Goal: Communication & Community: Answer question/provide support

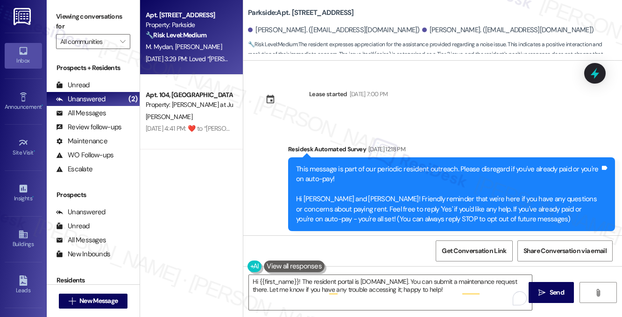
scroll to position [10498, 0]
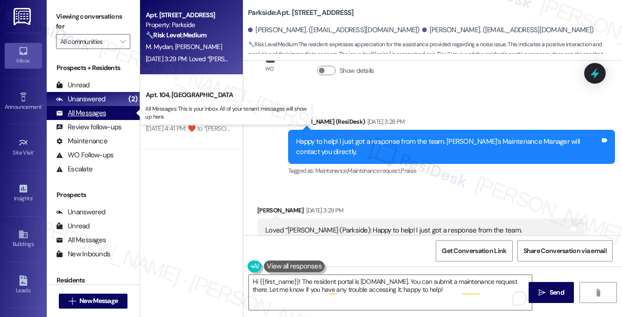
click at [98, 113] on div "All Messages" at bounding box center [81, 113] width 50 height 10
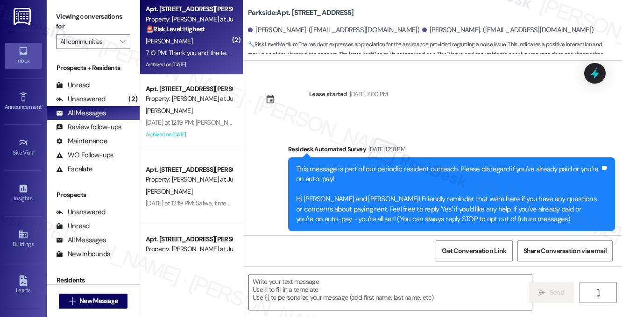
scroll to position [10637, 0]
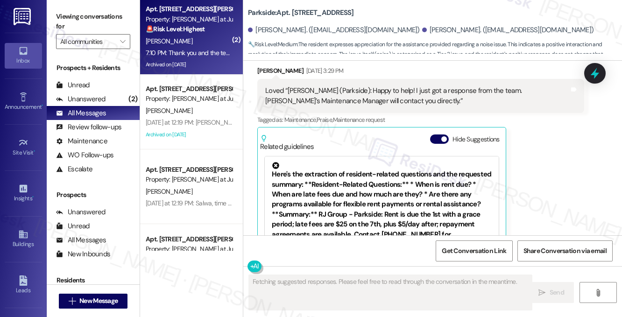
click at [196, 35] on div "Apt. 203, [GEOGRAPHIC_DATA][PERSON_NAME] at June Road 2 Property: [PERSON_NAME]…" at bounding box center [189, 19] width 88 height 32
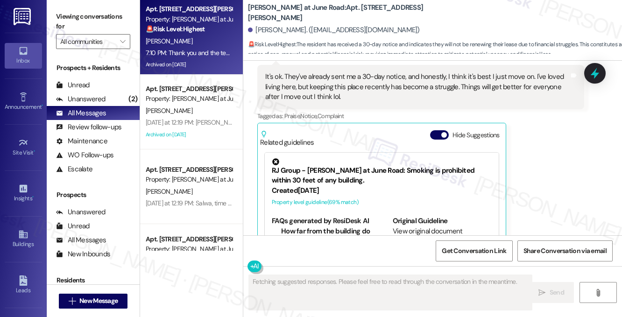
scroll to position [2957, 0]
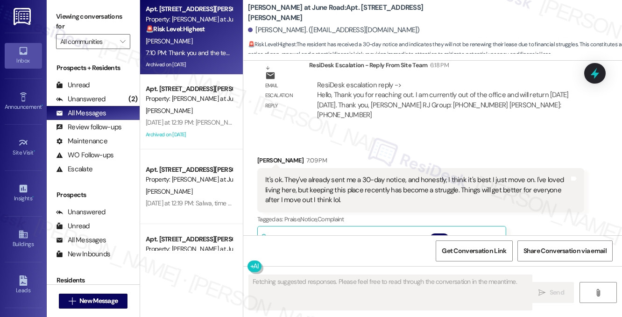
click at [360, 175] on div "It's ok. They've already sent me a 30-day notice, and honestly, I think it's be…" at bounding box center [417, 190] width 304 height 30
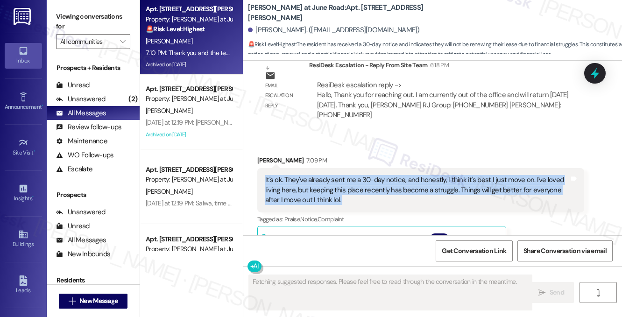
click at [360, 175] on div "It's ok. They've already sent me a 30-day notice, and honestly, I think it's be…" at bounding box center [417, 190] width 304 height 30
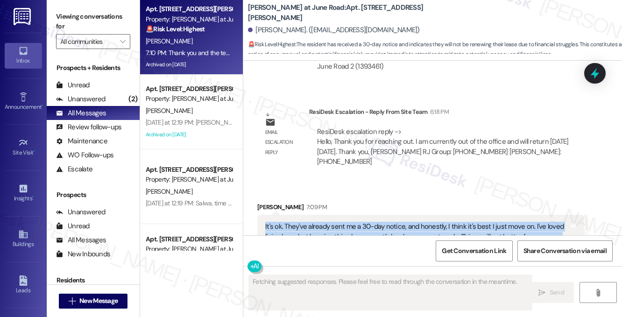
scroll to position [2864, 0]
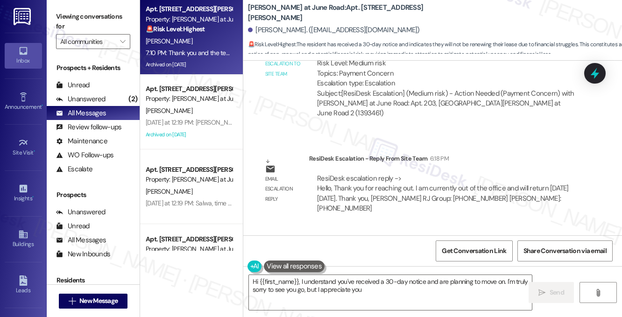
click at [371, 174] on div "ResiDesk escalation reply -> Hello, Thank you for reaching out. I am currently …" at bounding box center [443, 193] width 252 height 39
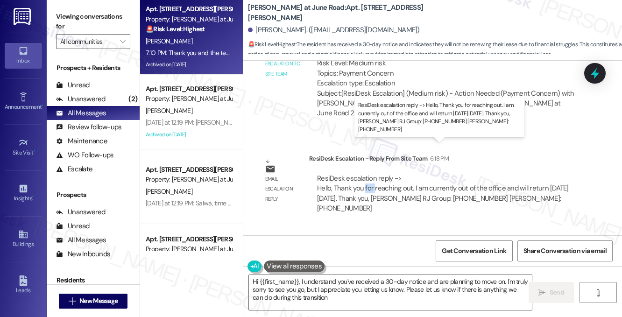
click at [371, 174] on div "ResiDesk escalation reply -> Hello, Thank you for reaching out. I am currently …" at bounding box center [443, 193] width 252 height 39
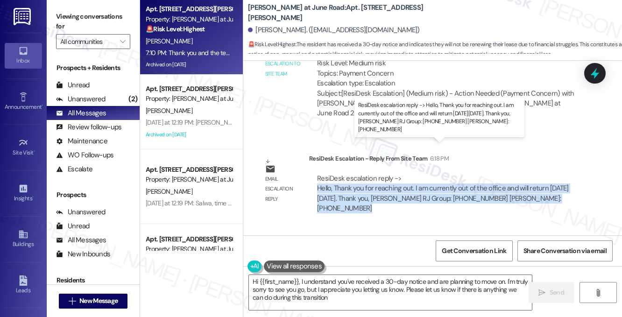
click at [371, 174] on div "ResiDesk escalation reply -> Hello, Thank you for reaching out. I am currently …" at bounding box center [443, 193] width 252 height 39
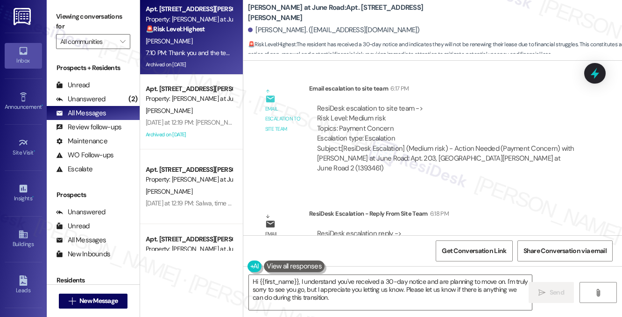
scroll to position [2724, 0]
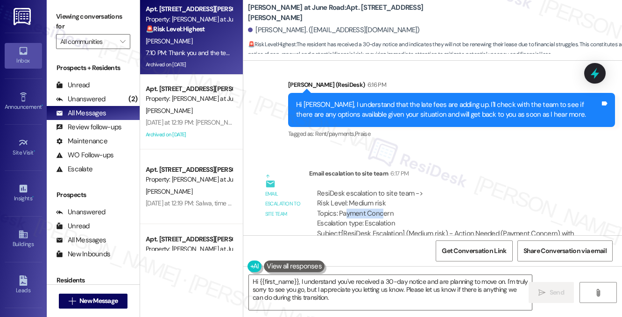
drag, startPoint x: 346, startPoint y: 188, endPoint x: 382, endPoint y: 190, distance: 36.9
click at [382, 190] on div "ResiDesk escalation to site team -> Risk Level: Medium risk Topics: Payment Con…" at bounding box center [446, 209] width 259 height 40
click at [380, 100] on div "Hi [PERSON_NAME], I understand that the late fees are adding up. I'll check wit…" at bounding box center [448, 110] width 304 height 20
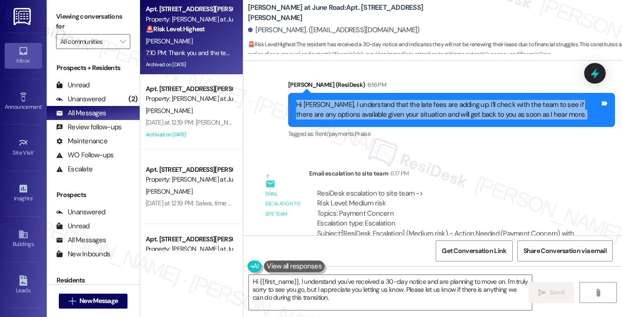
click at [380, 100] on div "Hi [PERSON_NAME], I understand that the late fees are adding up. I'll check wit…" at bounding box center [448, 110] width 304 height 20
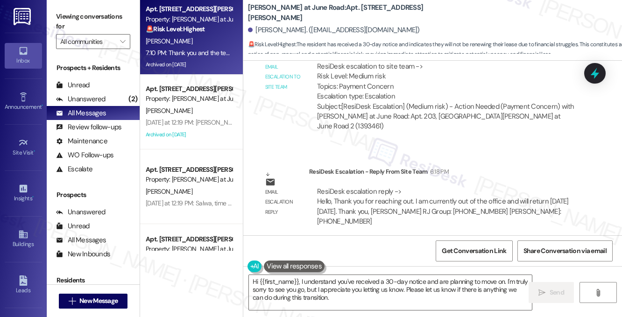
scroll to position [2957, 0]
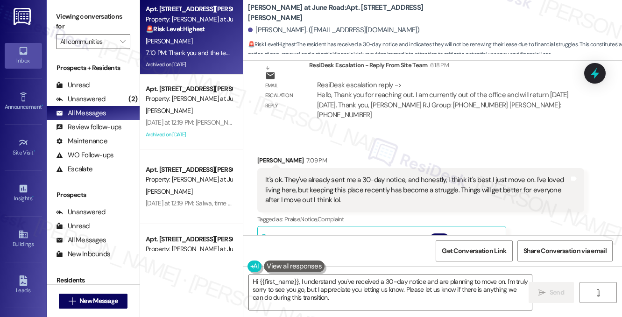
click at [343, 175] on div "It's ok. They've already sent me a 30-day notice, and honestly, I think it's be…" at bounding box center [417, 190] width 304 height 30
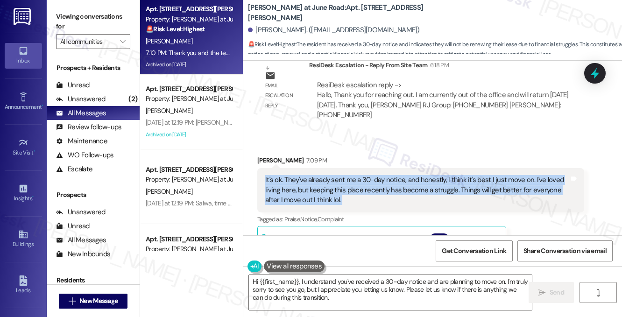
click at [343, 175] on div "It's ok. They've already sent me a 30-day notice, and honestly, I think it's be…" at bounding box center [417, 190] width 304 height 30
click at [397, 175] on div "It's ok. They've already sent me a 30-day notice, and honestly, I think it's be…" at bounding box center [417, 190] width 304 height 30
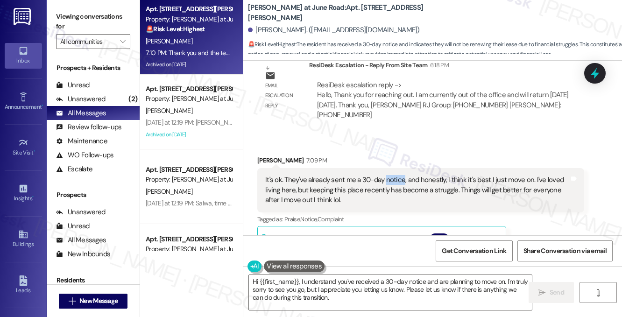
click at [397, 175] on div "It's ok. They've already sent me a 30-day notice, and honestly, I think it's be…" at bounding box center [417, 190] width 304 height 30
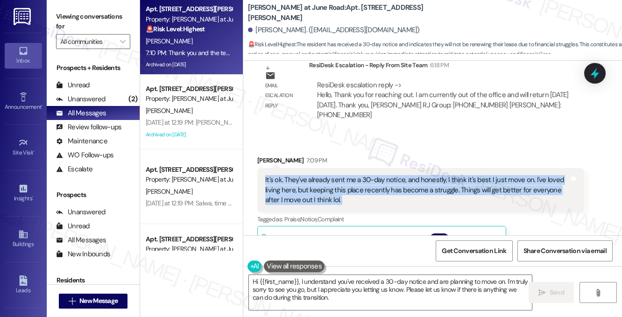
click at [397, 175] on div "It's ok. They've already sent me a 30-day notice, and honestly, I think it's be…" at bounding box center [417, 190] width 304 height 30
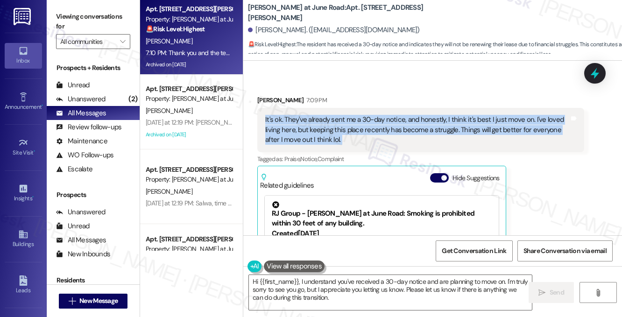
scroll to position [3144, 0]
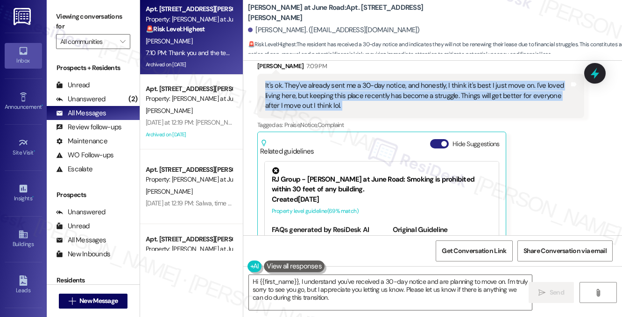
click at [442, 141] on span "button" at bounding box center [444, 144] width 6 height 6
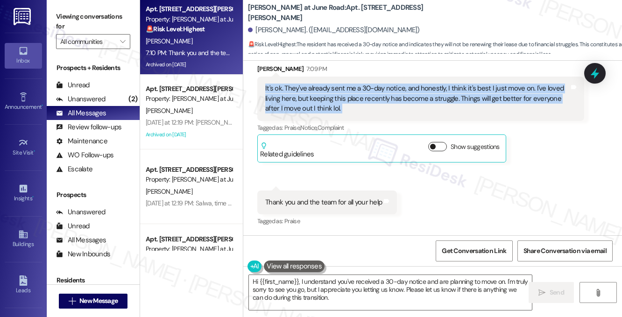
scroll to position [3017, 0]
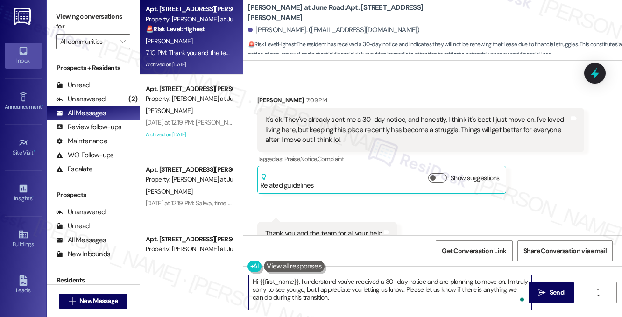
drag, startPoint x: 300, startPoint y: 282, endPoint x: 238, endPoint y: 280, distance: 62.2
click at [238, 280] on div "Apt. 203, [GEOGRAPHIC_DATA][PERSON_NAME] at June Road 2 Property: [PERSON_NAME]…" at bounding box center [381, 158] width 482 height 317
click at [331, 281] on textarea "Hi {{first_name}}, I understand you've received a 30-day notice and are plannin…" at bounding box center [390, 292] width 283 height 35
drag, startPoint x: 301, startPoint y: 282, endPoint x: 250, endPoint y: 280, distance: 50.5
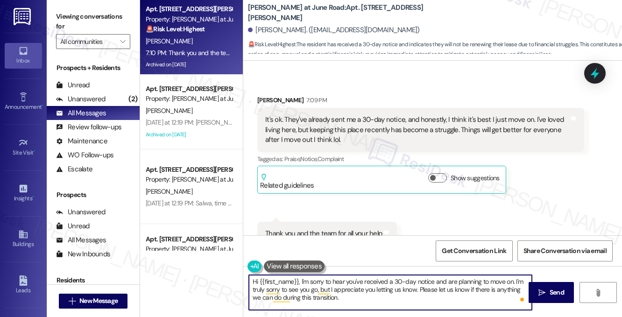
click at [250, 280] on textarea "Hi {{first_name}}, I'm sorry to hear you've received a 30-day notice and are pl…" at bounding box center [390, 292] width 283 height 35
click at [374, 275] on textarea "I'm sorry to hear you've received a 30-day notice and are planning to move on. …" at bounding box center [390, 292] width 283 height 35
click at [446, 275] on textarea "I'm sorry to hear you've received a 30-day notice and are planning to move on. …" at bounding box center [390, 292] width 283 height 35
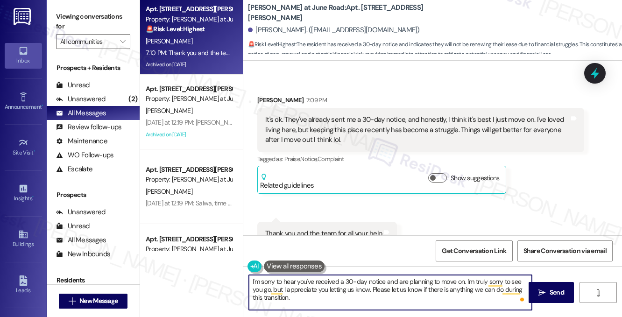
click at [314, 281] on textarea "I'm sorry to hear you've received a 30-day notice and are planning to move on. …" at bounding box center [390, 292] width 283 height 35
click at [251, 283] on textarea "I'm sorry to hear you've received a 30-day notice and are planning to move on. …" at bounding box center [390, 292] width 283 height 35
click at [416, 275] on textarea "I appreciate the update, [PERSON_NAME], and I'm sorry to hear you've received a…" at bounding box center [390, 292] width 283 height 35
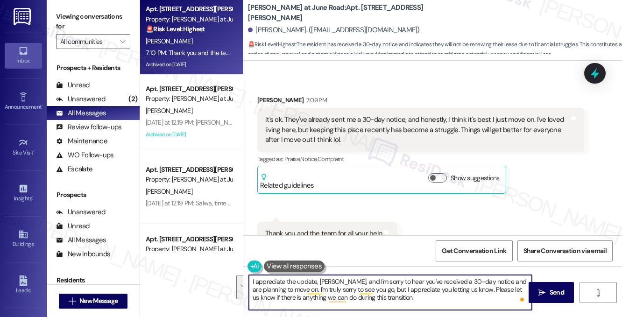
click at [474, 276] on textarea "I appreciate the update, [PERSON_NAME], and I'm sorry to hear you've received a…" at bounding box center [390, 292] width 283 height 35
drag, startPoint x: 478, startPoint y: 282, endPoint x: 282, endPoint y: 292, distance: 196.0
click at [282, 292] on textarea "I appreciate the update, [PERSON_NAME], and I'm sorry to hear you've received a…" at bounding box center [390, 292] width 283 height 35
drag, startPoint x: 346, startPoint y: 282, endPoint x: 235, endPoint y: 278, distance: 110.7
click at [235, 278] on div "Apt. 203, [GEOGRAPHIC_DATA][PERSON_NAME] at June Road 2 Property: [PERSON_NAME]…" at bounding box center [381, 158] width 482 height 317
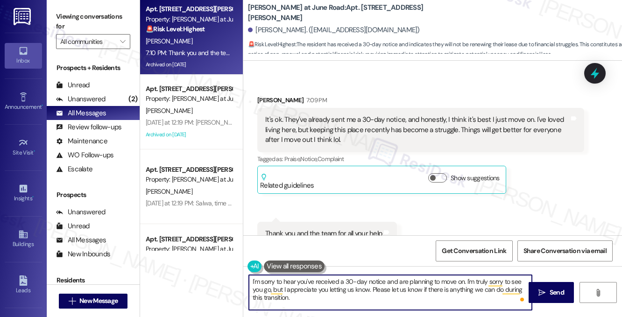
click at [479, 282] on textarea "I'm sorry to hear you've received a 30-day notice and are planning to move on. …" at bounding box center [390, 292] width 283 height 35
type textarea "I'm sorry to hear you've received a 30-day notice and are planning to move on. …"
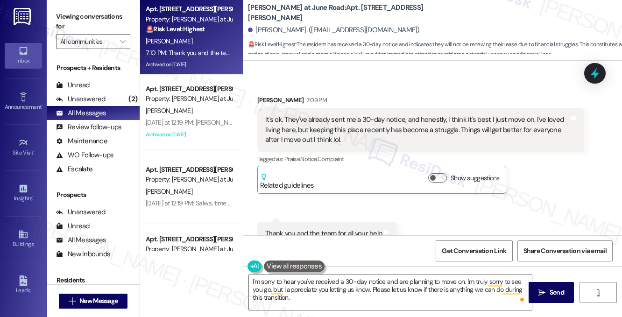
click at [290, 263] on button at bounding box center [294, 267] width 61 height 12
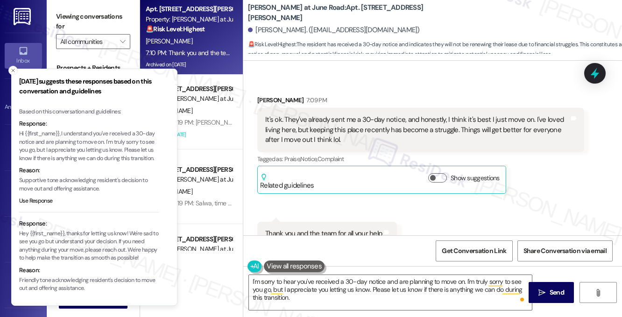
click at [64, 148] on p "Hi {{first_name}}, I understand you've received a 30-day notice and are plannin…" at bounding box center [89, 146] width 140 height 33
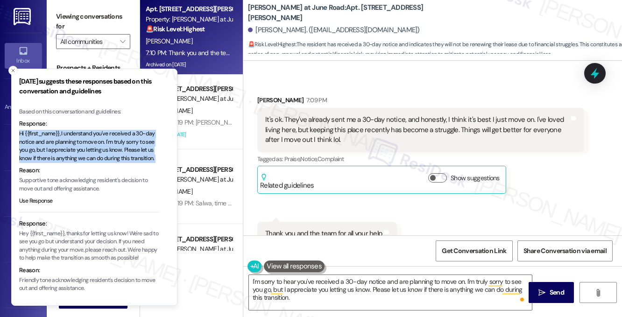
click at [64, 148] on p "Hi {{first_name}}, I understand you've received a 30-day notice and are plannin…" at bounding box center [89, 146] width 140 height 33
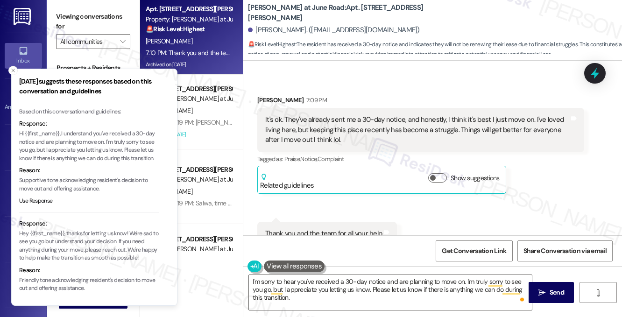
click at [95, 242] on p "Hey {{first_name}}, thanks for letting us know! We're sad to see you go but und…" at bounding box center [89, 246] width 140 height 33
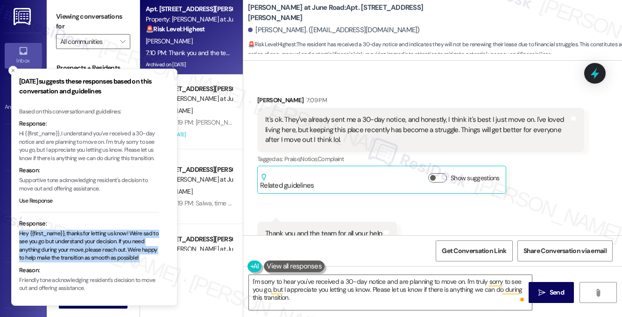
click at [95, 242] on p "Hey {{first_name}}, thanks for letting us know! We're sad to see you go but und…" at bounding box center [89, 246] width 140 height 33
copy p "Hey {{first_name}}, thanks for letting us know! We're sad to see you go but und…"
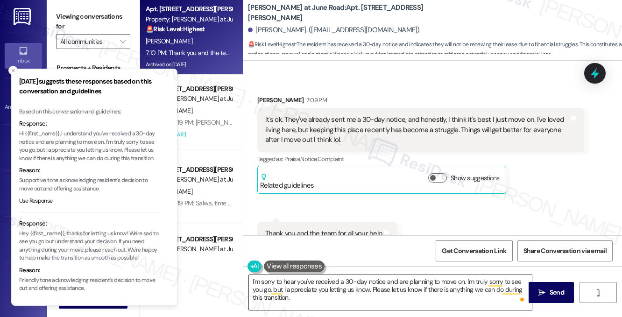
click at [318, 282] on textarea "I'm sorry to hear you've received a 30-day notice and are planning to move on. …" at bounding box center [390, 292] width 283 height 35
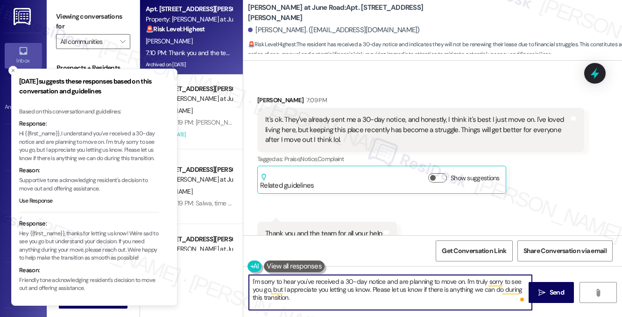
click at [318, 282] on textarea "I'm sorry to hear you've received a 30-day notice and are planning to move on. …" at bounding box center [390, 292] width 283 height 35
paste textarea "Hey {{first_name}}, thanks for letting us know! We're sad to see you go but und…"
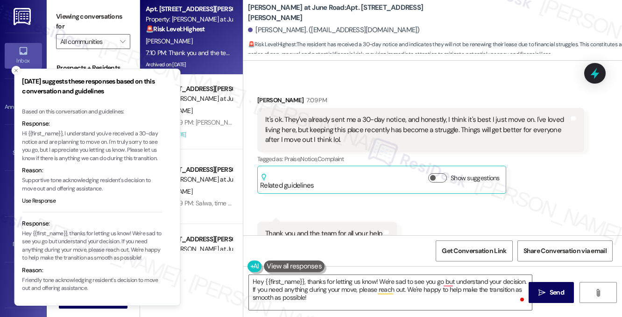
drag, startPoint x: 125, startPoint y: 150, endPoint x: 132, endPoint y: 150, distance: 6.5
click at [132, 150] on p "Hi {{first_name}}, I understand you've received a 30-day notice and are plannin…" at bounding box center [92, 146] width 140 height 33
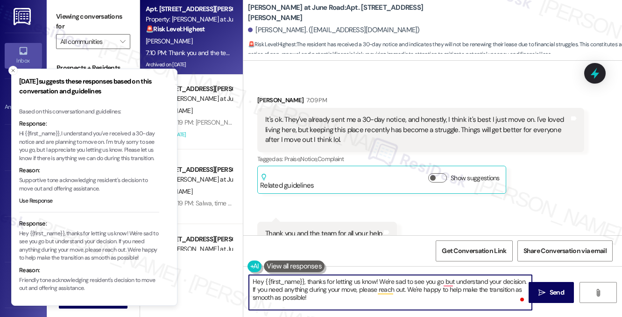
drag, startPoint x: 357, startPoint y: 299, endPoint x: 412, endPoint y: 286, distance: 56.6
click at [412, 286] on textarea "Hey {{first_name}}, thanks for letting us know! We're sad to see you go but und…" at bounding box center [390, 292] width 283 height 35
drag, startPoint x: 406, startPoint y: 288, endPoint x: 430, endPoint y: 298, distance: 25.5
click at [430, 298] on textarea "Hey {{first_name}}, thanks for letting us know! We're sad to see you go but und…" at bounding box center [390, 292] width 283 height 35
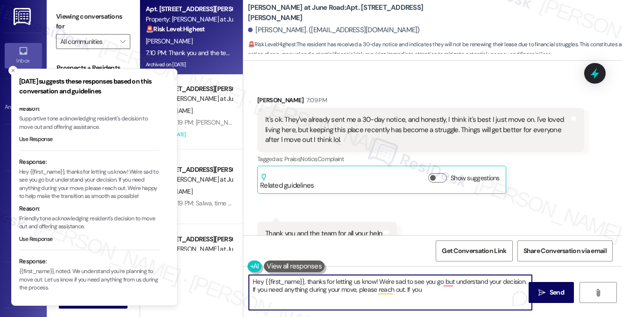
scroll to position [113, 0]
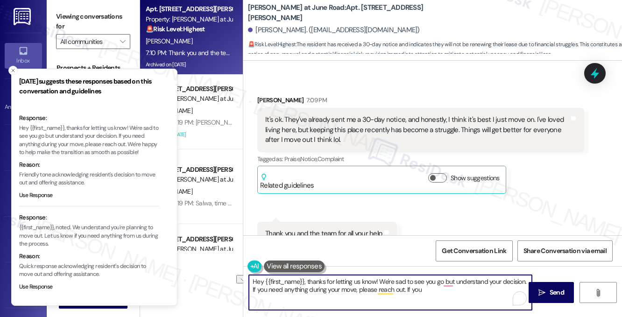
drag, startPoint x: 432, startPoint y: 291, endPoint x: 407, endPoint y: 292, distance: 24.3
click at [407, 292] on textarea "Hey {{first_name}}, thanks for letting us know! We're sad to see you go but und…" at bounding box center [390, 292] width 283 height 35
drag, startPoint x: 308, startPoint y: 280, endPoint x: 212, endPoint y: 281, distance: 96.7
click at [212, 281] on div "Apt. 203, [GEOGRAPHIC_DATA][PERSON_NAME] at June Road 2 Property: [PERSON_NAME]…" at bounding box center [381, 158] width 482 height 317
click at [321, 281] on textarea "Thanks for letting us know! We're sad to see you go, but understand your decisi…" at bounding box center [390, 292] width 283 height 35
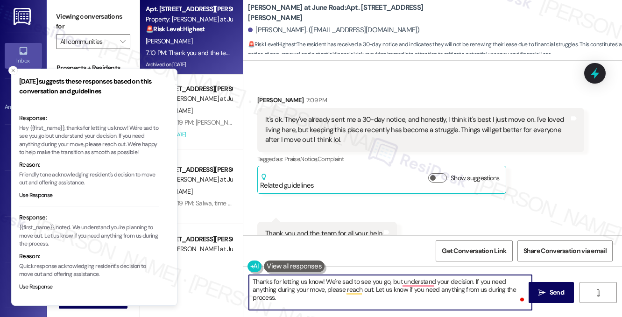
click at [323, 282] on textarea "Thanks for letting us know! We're sad to see you go, but understand your decisi…" at bounding box center [390, 292] width 283 height 35
click at [334, 282] on textarea "Thanks for letting us know, [PERSON_NAME]! We're sad to see you go, but underst…" at bounding box center [390, 292] width 283 height 35
drag, startPoint x: 322, startPoint y: 281, endPoint x: 282, endPoint y: 281, distance: 40.6
click at [282, 281] on textarea "Thanks for letting us know, [PERSON_NAME]. We're sad to see you go, but underst…" at bounding box center [390, 292] width 283 height 35
click at [316, 296] on textarea "Thanks for keeping us in the loop, [PERSON_NAME]. We're sad to see you go, but …" at bounding box center [390, 292] width 283 height 35
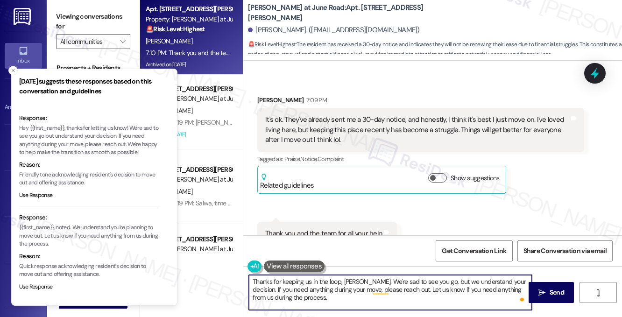
click at [316, 296] on textarea "Thanks for keeping us in the loop, [PERSON_NAME]. We're sad to see you go, but …" at bounding box center [390, 292] width 283 height 35
click at [377, 284] on textarea "Thanks for keeping us in the loop, [PERSON_NAME]. We're sad to see you go, but …" at bounding box center [390, 292] width 283 height 35
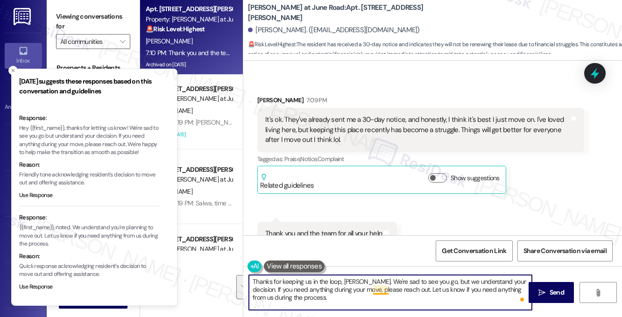
click at [374, 291] on textarea "Thanks for keeping us in the loop, [PERSON_NAME]. We're sad to see you go, but …" at bounding box center [390, 292] width 283 height 35
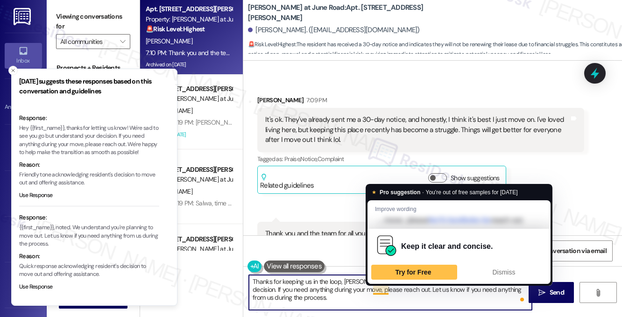
click at [409, 295] on textarea "Thanks for keeping us in the loop, [PERSON_NAME]. We're sad to see you go, but …" at bounding box center [390, 292] width 283 height 35
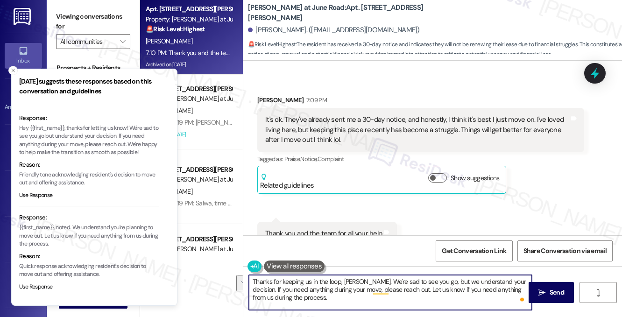
drag, startPoint x: 401, startPoint y: 291, endPoint x: 516, endPoint y: 279, distance: 116.0
click at [516, 279] on textarea "Thanks for keeping us in the loop, [PERSON_NAME]. We're sad to see you go, but …" at bounding box center [390, 292] width 283 height 35
click at [415, 296] on textarea "Thanks for keeping us in the loop, [PERSON_NAME]. We're sad to see you go, but …" at bounding box center [390, 292] width 283 height 35
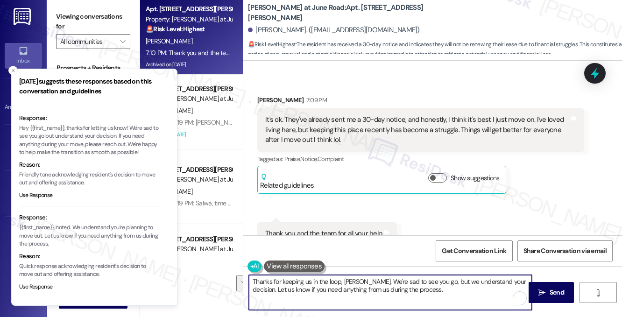
click at [387, 285] on textarea "Thanks for keeping us in the loop, [PERSON_NAME]. We're sad to see you go, but …" at bounding box center [390, 292] width 283 height 35
click at [420, 290] on textarea "Thanks for keeping us in the loop, [PERSON_NAME]. We're sad to see you go, but …" at bounding box center [390, 292] width 283 height 35
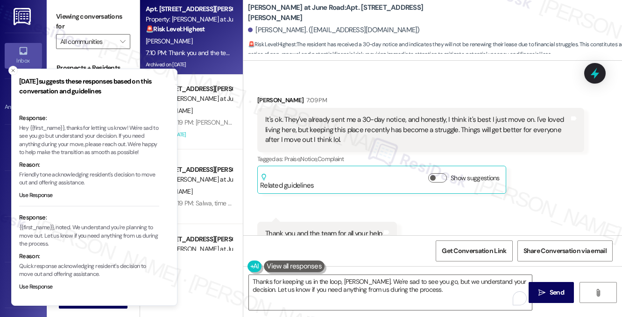
drag, startPoint x: 536, startPoint y: 288, endPoint x: 296, endPoint y: 74, distance: 321.2
click at [303, 84] on div "Lease started [DATE] 8:00 PM Survey, sent via SMS Residesk Automated Survey [DA…" at bounding box center [432, 219] width 379 height 317
click at [263, 31] on div "[PERSON_NAME]. ([EMAIL_ADDRESS][DOMAIN_NAME])" at bounding box center [334, 30] width 172 height 10
copy div "[PERSON_NAME]"
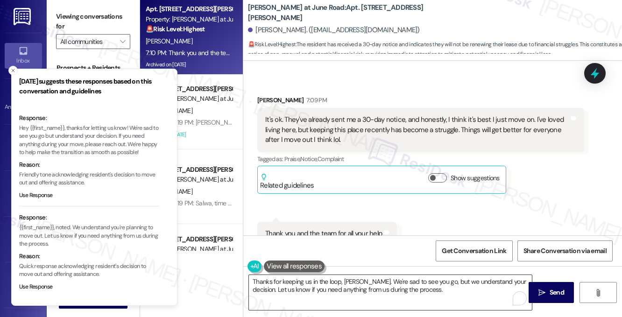
click at [347, 277] on textarea "Thanks for keeping us in the loop, [PERSON_NAME]. We're sad to see you go, but …" at bounding box center [390, 292] width 283 height 35
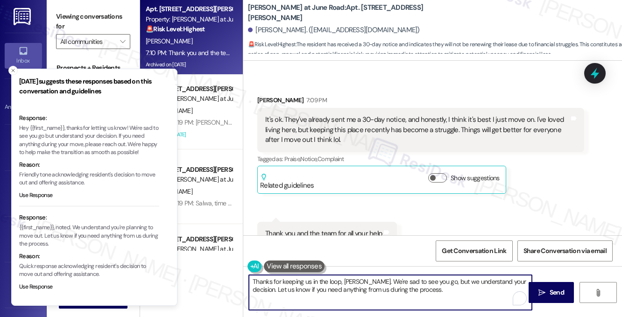
click at [347, 277] on textarea "Thanks for keeping us in the loop, [PERSON_NAME]. We're sad to see you go, but …" at bounding box center [390, 292] width 283 height 35
paste textarea "[PERSON_NAME]"
type textarea "Thanks for keeping us in the loop, [PERSON_NAME]. We're sad to see you go, but …"
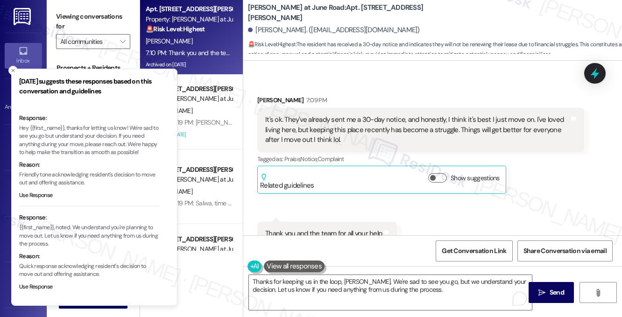
drag, startPoint x: 14, startPoint y: 70, endPoint x: 22, endPoint y: 72, distance: 7.7
click at [14, 70] on icon "Close toast" at bounding box center [13, 71] width 6 height 6
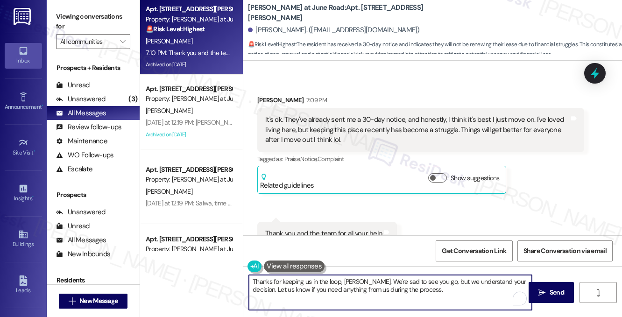
click at [440, 292] on textarea "Thanks for keeping us in the loop, [PERSON_NAME]. We're sad to see you go, but …" at bounding box center [390, 292] width 283 height 35
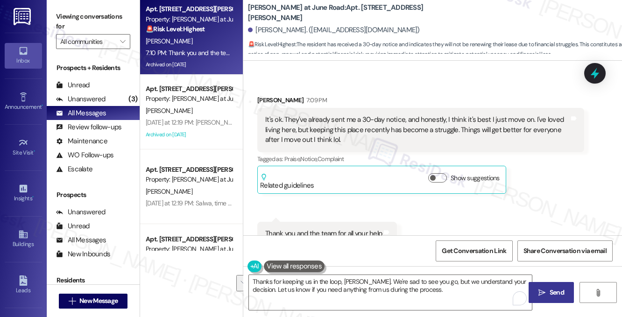
click at [562, 289] on span "Send" at bounding box center [557, 293] width 14 height 10
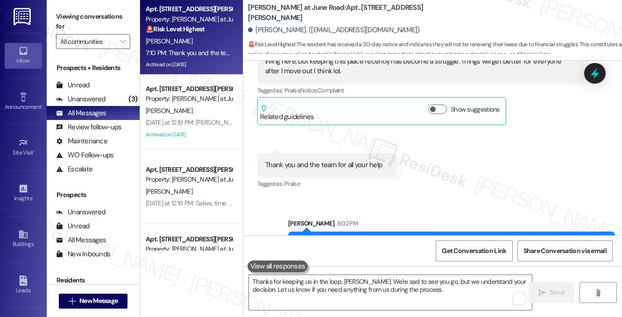
scroll to position [3093, 0]
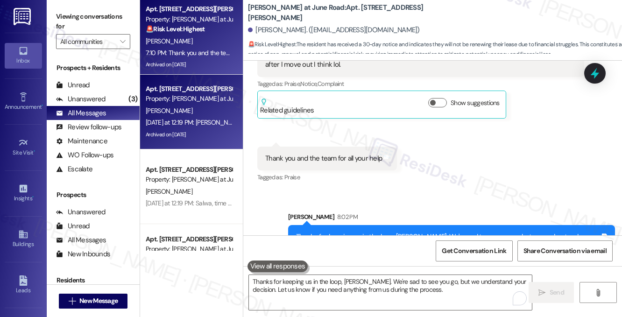
click at [220, 103] on div "Property: [PERSON_NAME] at June Road" at bounding box center [189, 99] width 86 height 10
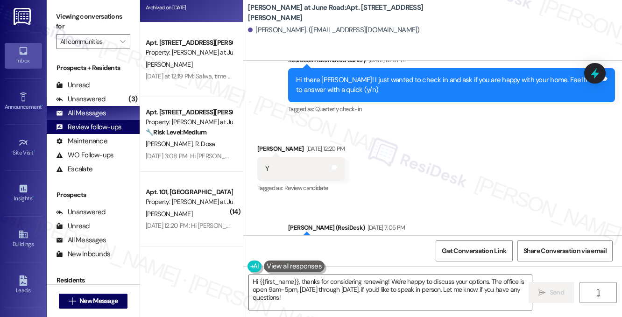
scroll to position [47, 0]
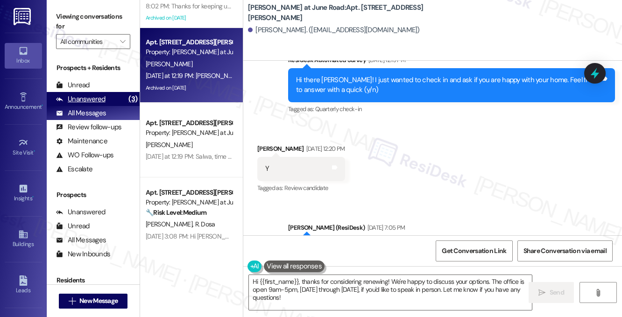
click at [106, 95] on div "Unanswered (3)" at bounding box center [93, 99] width 93 height 14
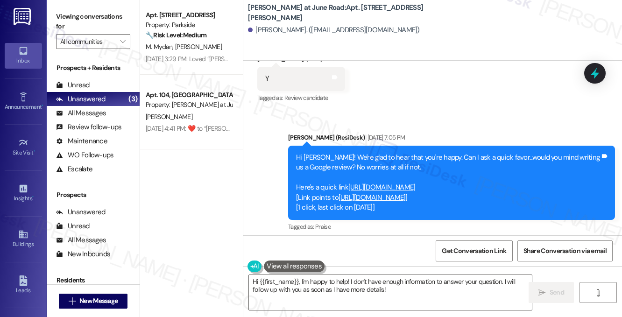
scroll to position [12941, 0]
